Goal: Information Seeking & Learning: Learn about a topic

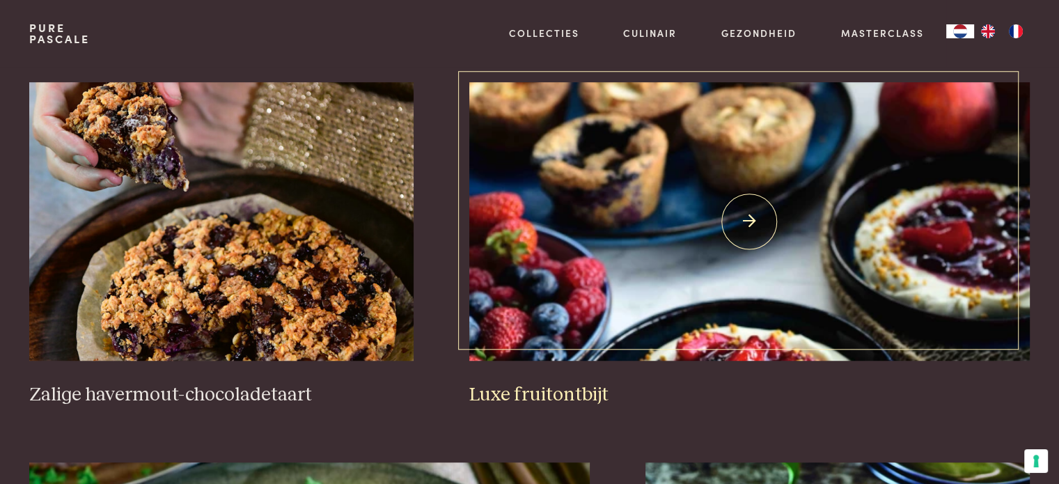
click at [593, 246] on img at bounding box center [749, 221] width 560 height 278
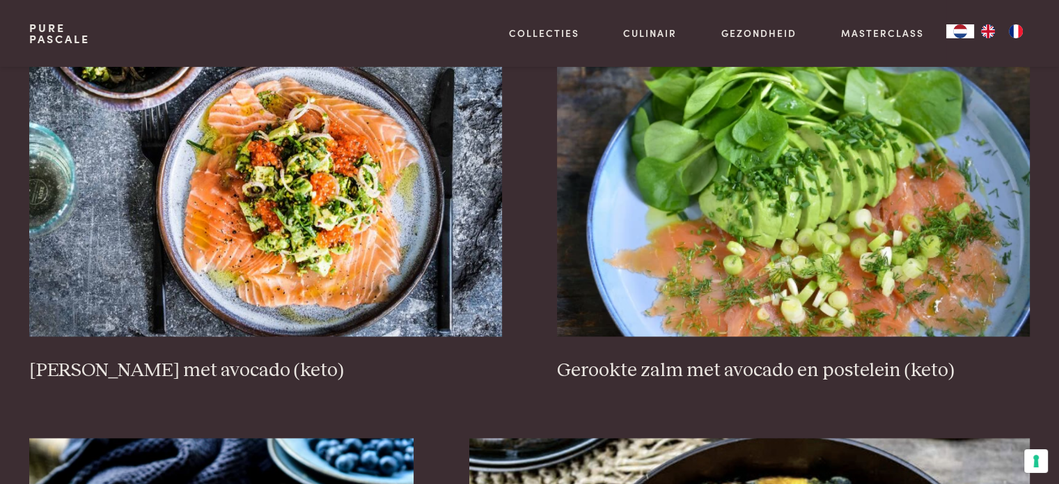
scroll to position [1949, 0]
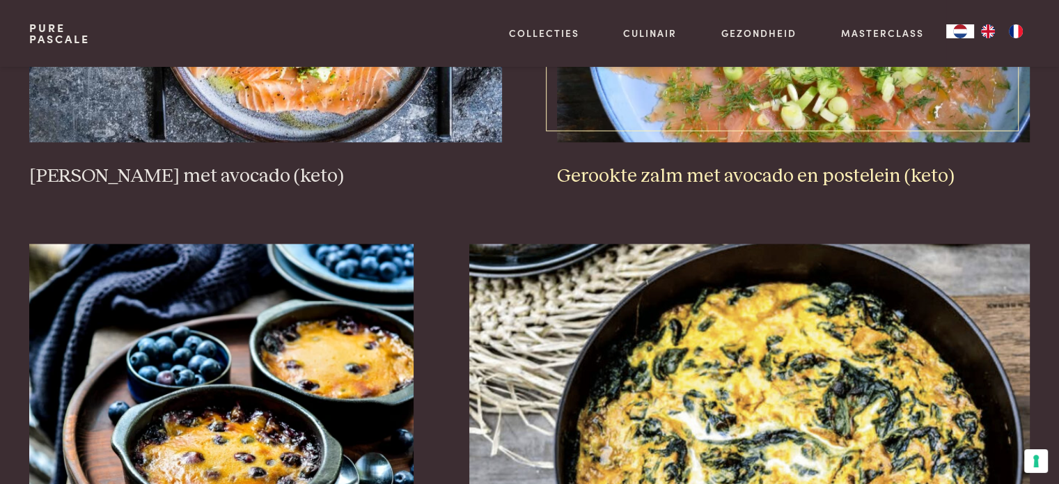
click at [887, 176] on h3 "Gerookte zalm met avocado en postelein (keto)" at bounding box center [793, 176] width 472 height 24
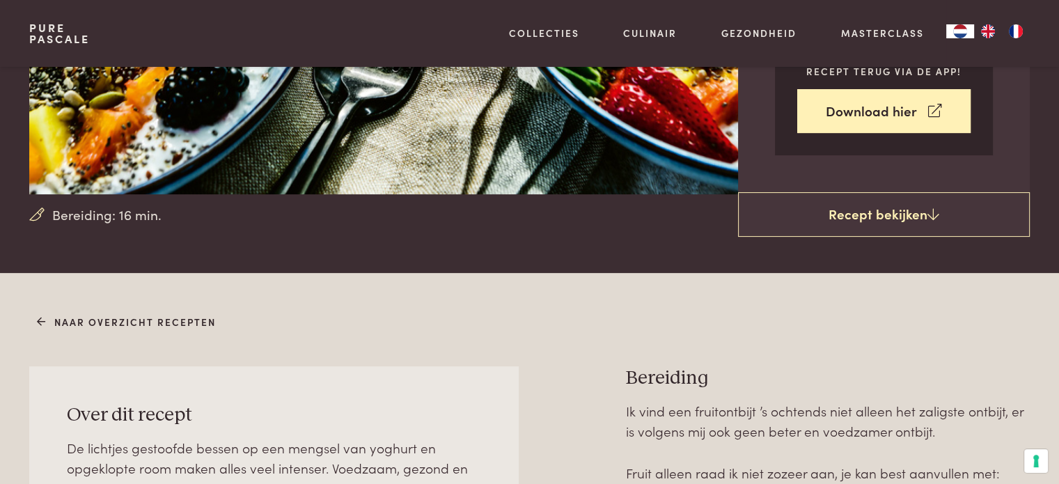
scroll to position [348, 0]
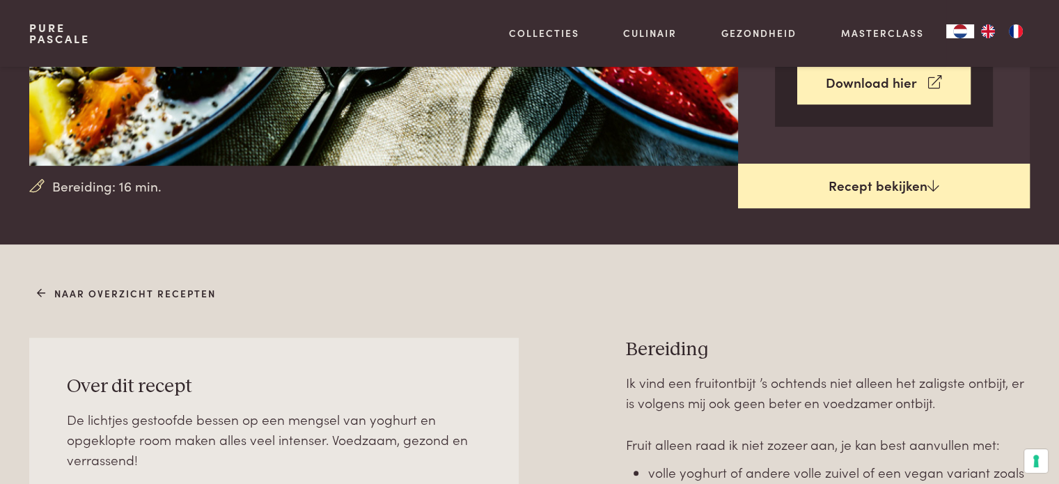
click at [891, 187] on link "Recept bekijken" at bounding box center [884, 186] width 292 height 45
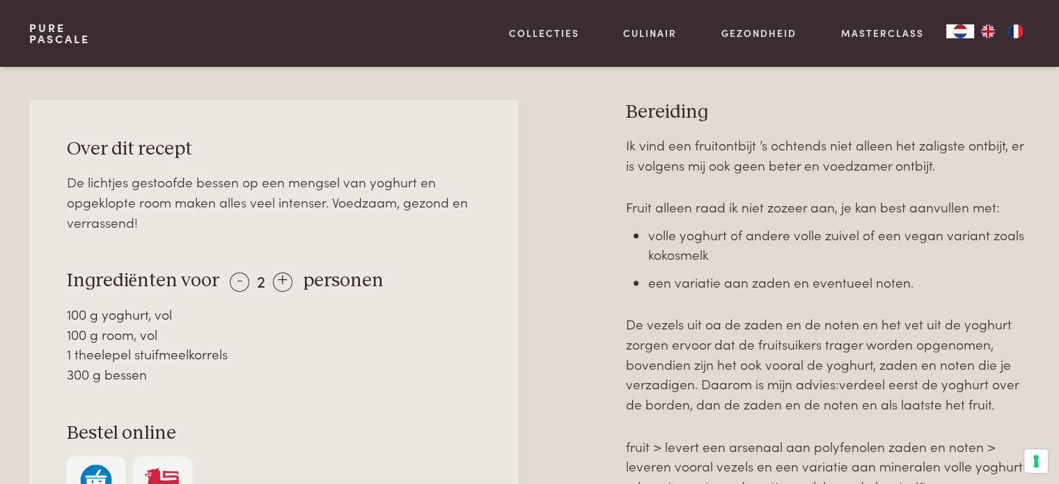
scroll to position [592, 0]
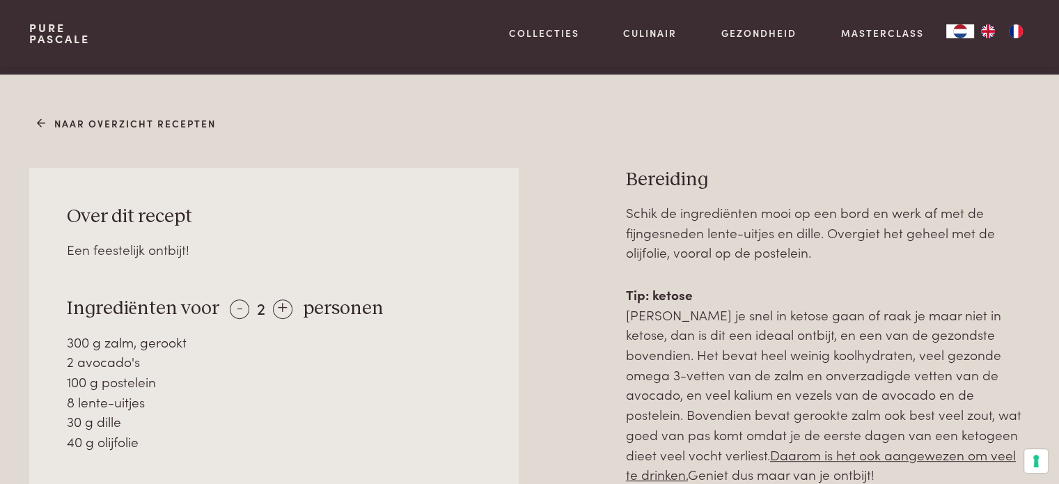
scroll to position [557, 0]
